Goal: Navigation & Orientation: Go to known website

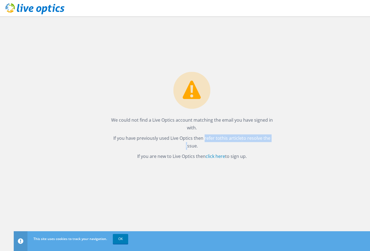
drag, startPoint x: 127, startPoint y: 141, endPoint x: 186, endPoint y: 139, distance: 59.4
click at [186, 139] on p "If you have previously used Live Optics then refer to this article to resolve t…" at bounding box center [191, 142] width 167 height 15
drag, startPoint x: 171, startPoint y: 158, endPoint x: 196, endPoint y: 158, distance: 25.0
click at [194, 158] on p "If you are new to Live Optics then click here to sign up." at bounding box center [191, 157] width 167 height 8
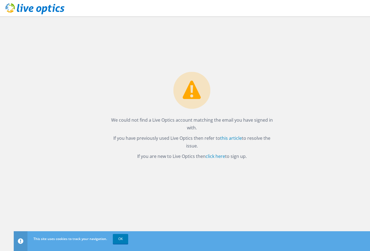
click at [196, 158] on p "If you are new to Live Optics then click here to sign up." at bounding box center [191, 157] width 167 height 8
click at [221, 158] on link "click here" at bounding box center [215, 157] width 19 height 6
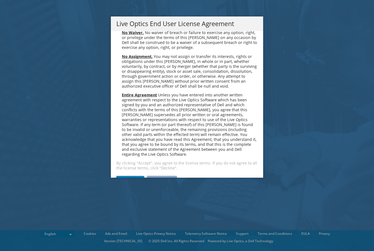
scroll to position [2077, 0]
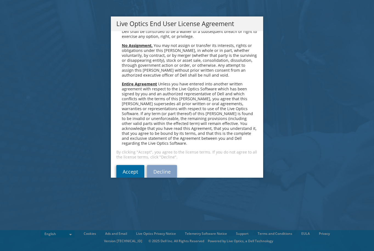
click at [118, 165] on link "Accept" at bounding box center [130, 171] width 28 height 13
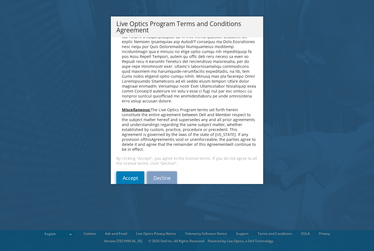
scroll to position [393, 0]
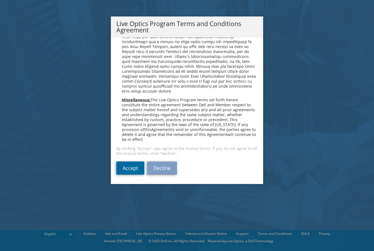
click at [132, 168] on link "Accept" at bounding box center [130, 167] width 28 height 13
